Goal: Find specific page/section: Find specific page/section

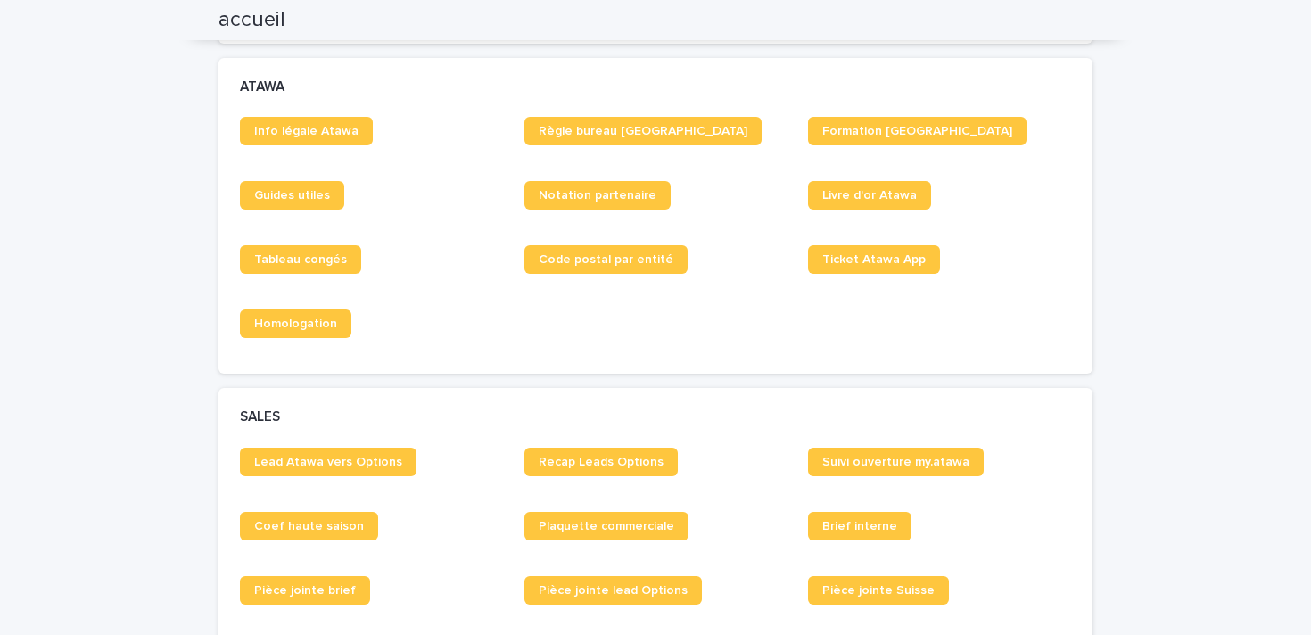
scroll to position [1088, 0]
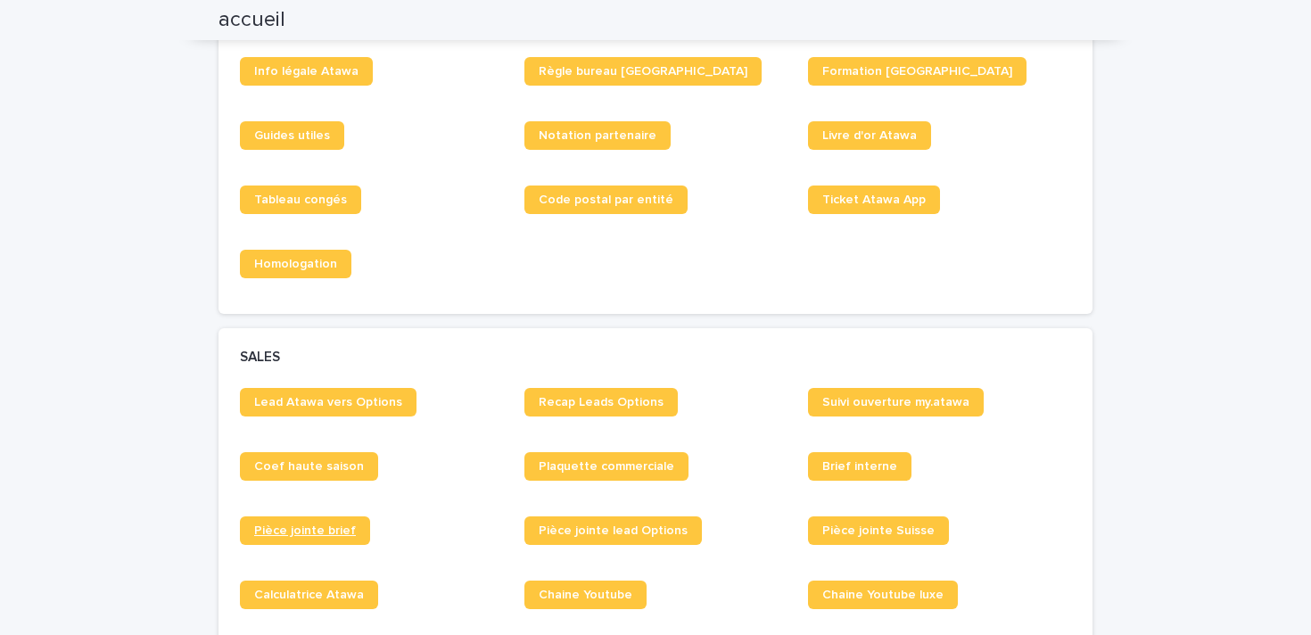
click at [328, 534] on span "Pièce jointe brief" at bounding box center [305, 530] width 102 height 12
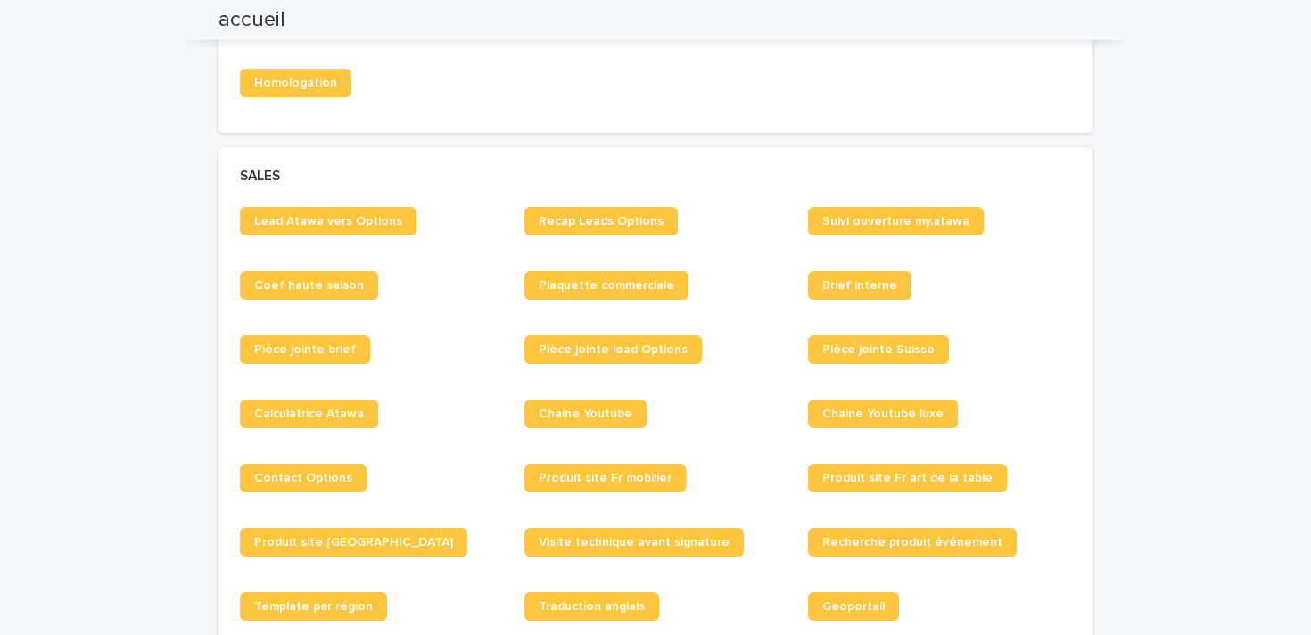
scroll to position [1274, 0]
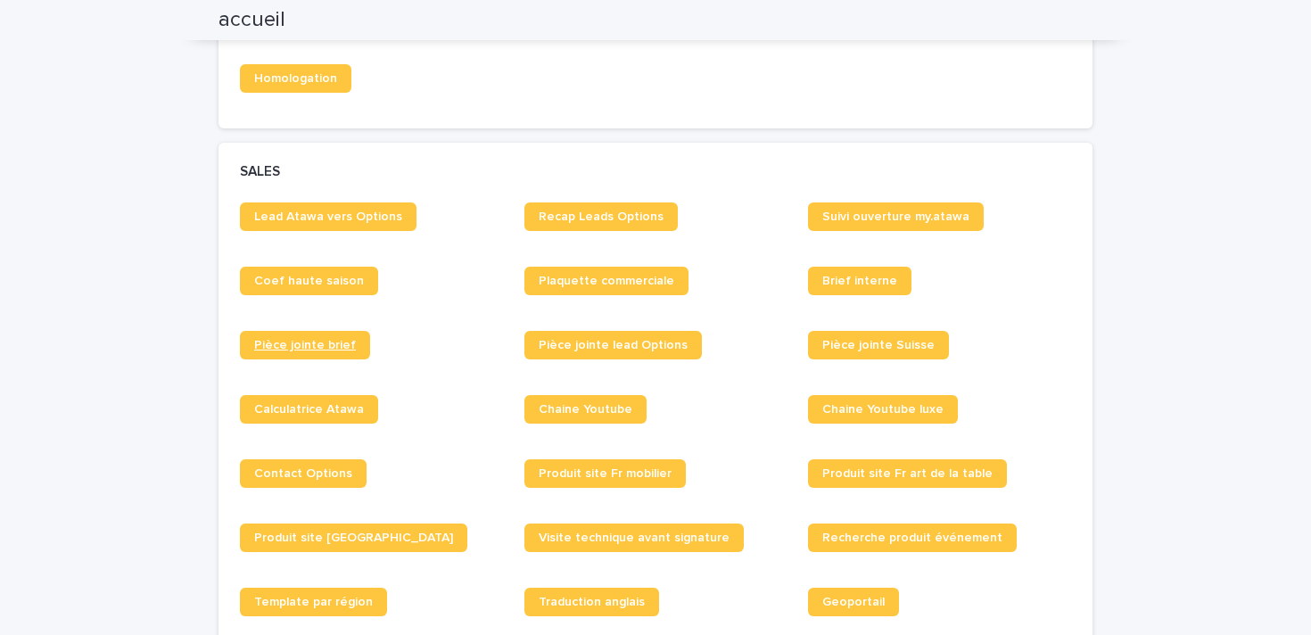
click at [326, 337] on link "Pièce jointe brief" at bounding box center [305, 345] width 130 height 29
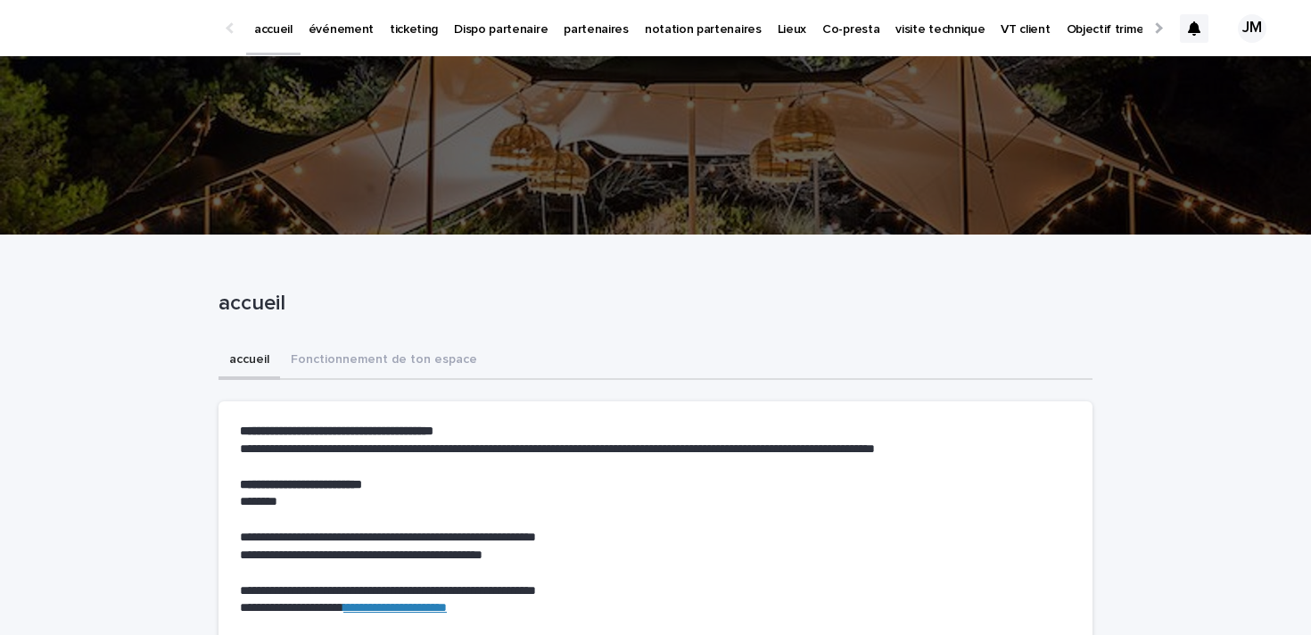
click at [581, 23] on p "partenaires" at bounding box center [596, 18] width 65 height 37
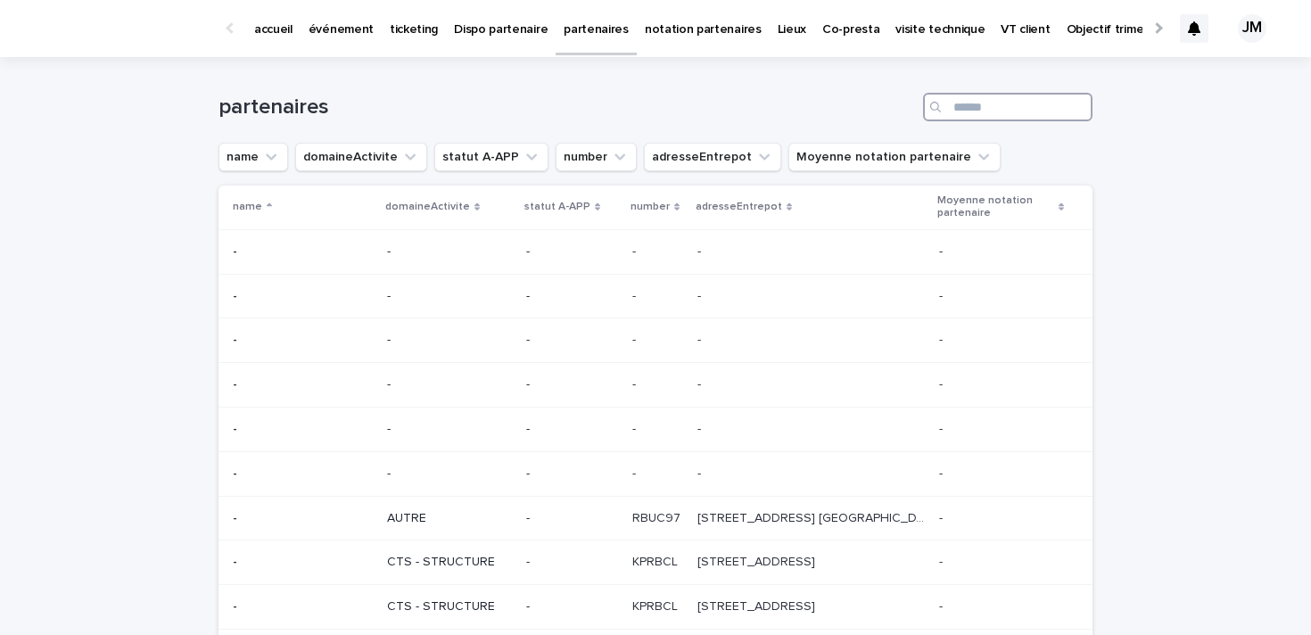
click at [982, 111] on input "Search" at bounding box center [1007, 107] width 169 height 29
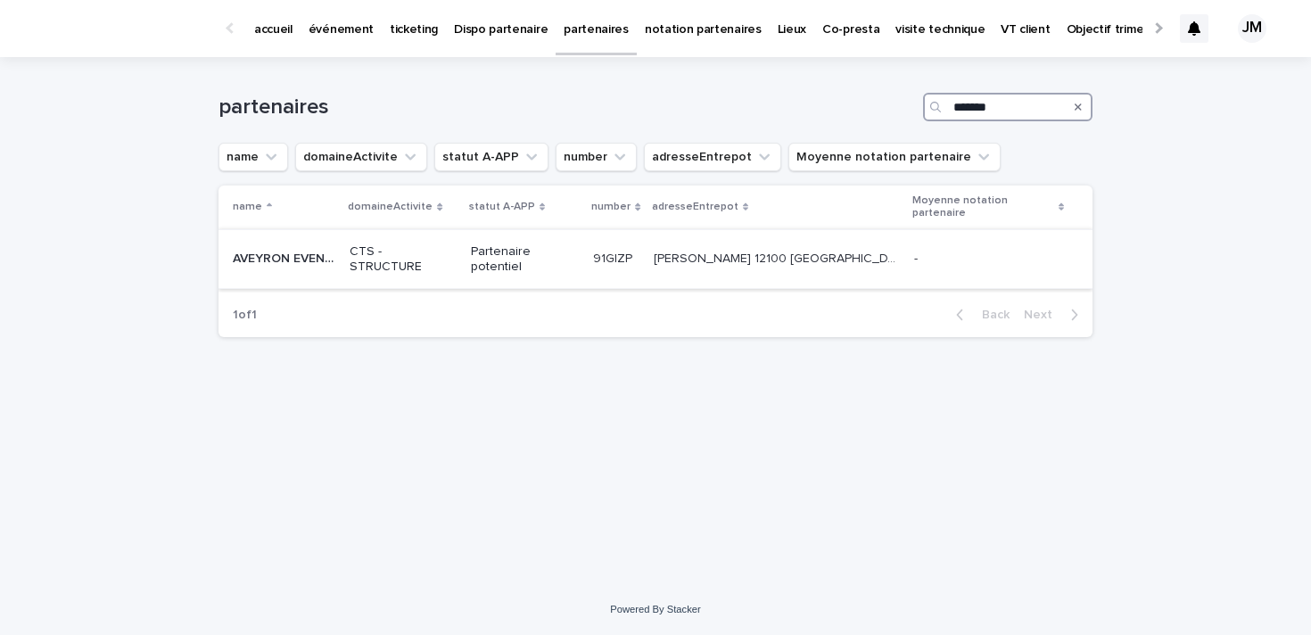
type input "*******"
click at [262, 259] on p "AVEYRON EVENTS" at bounding box center [286, 257] width 106 height 19
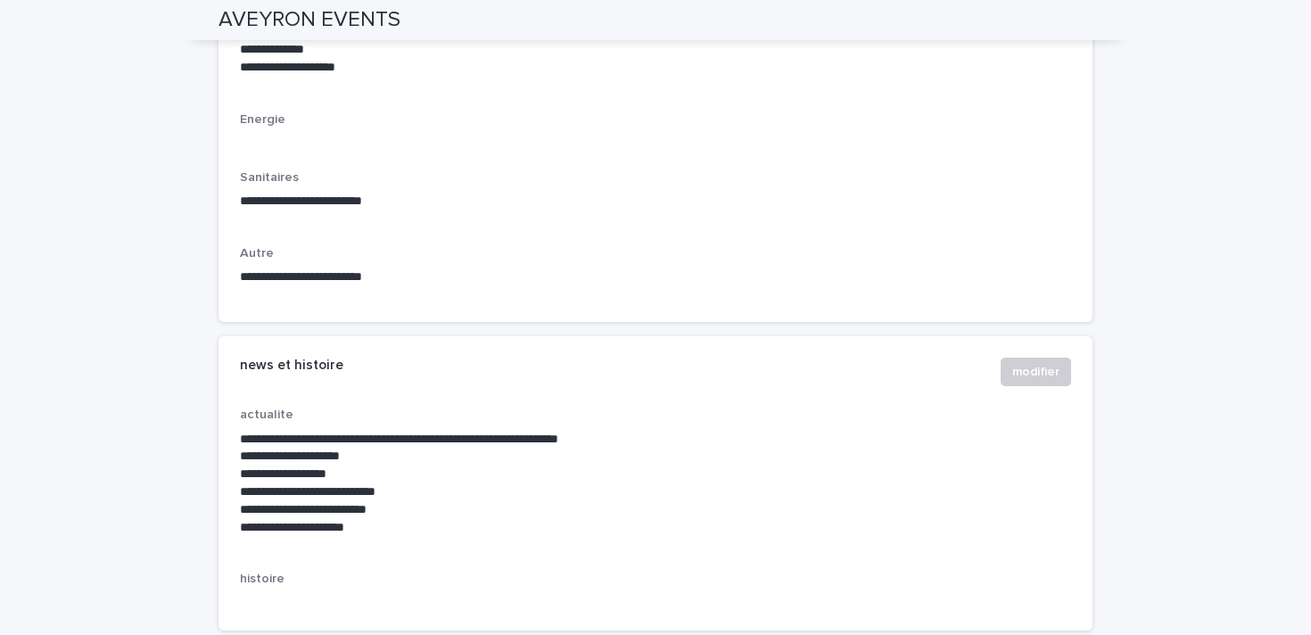
scroll to position [3135, 0]
